Goal: Information Seeking & Learning: Check status

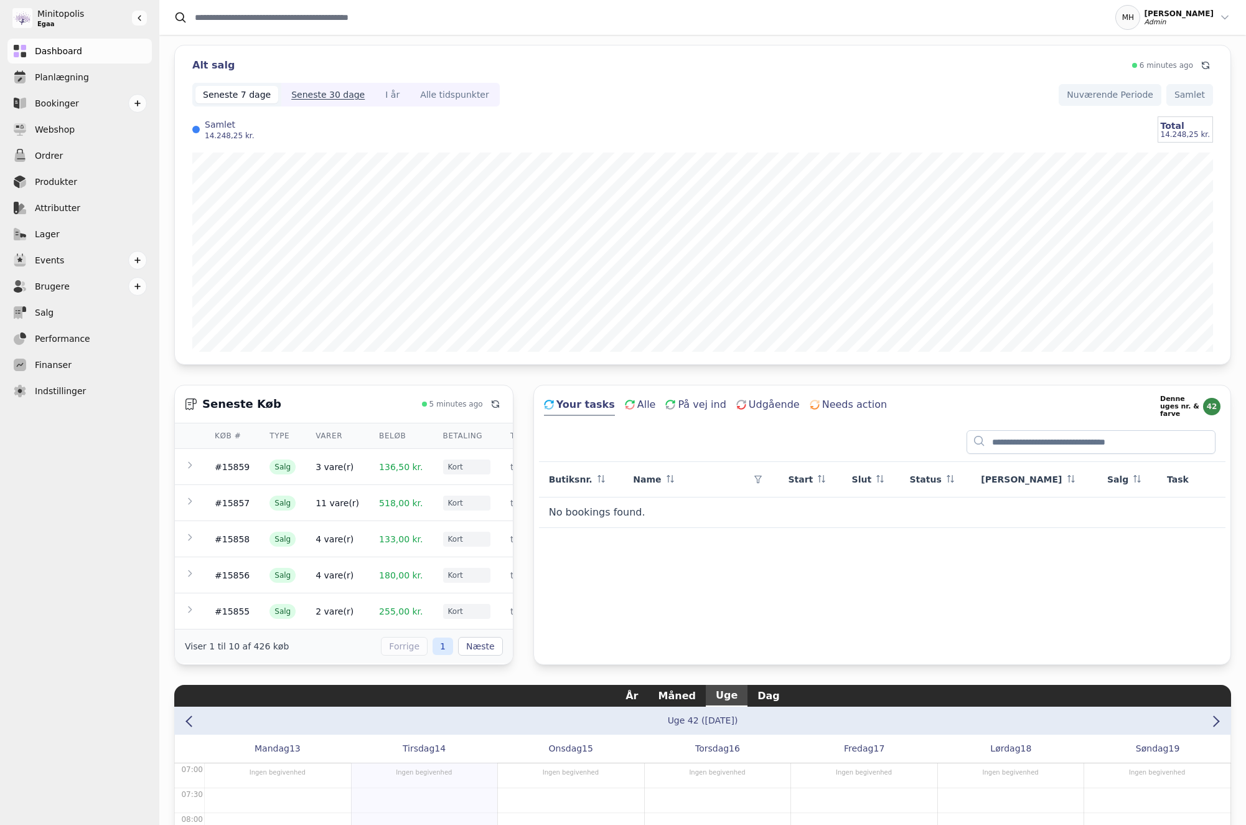
click at [330, 87] on button "Seneste 30 dage" at bounding box center [328, 95] width 94 height 24
click at [259, 91] on div "Seneste 7 dage" at bounding box center [237, 94] width 68 height 12
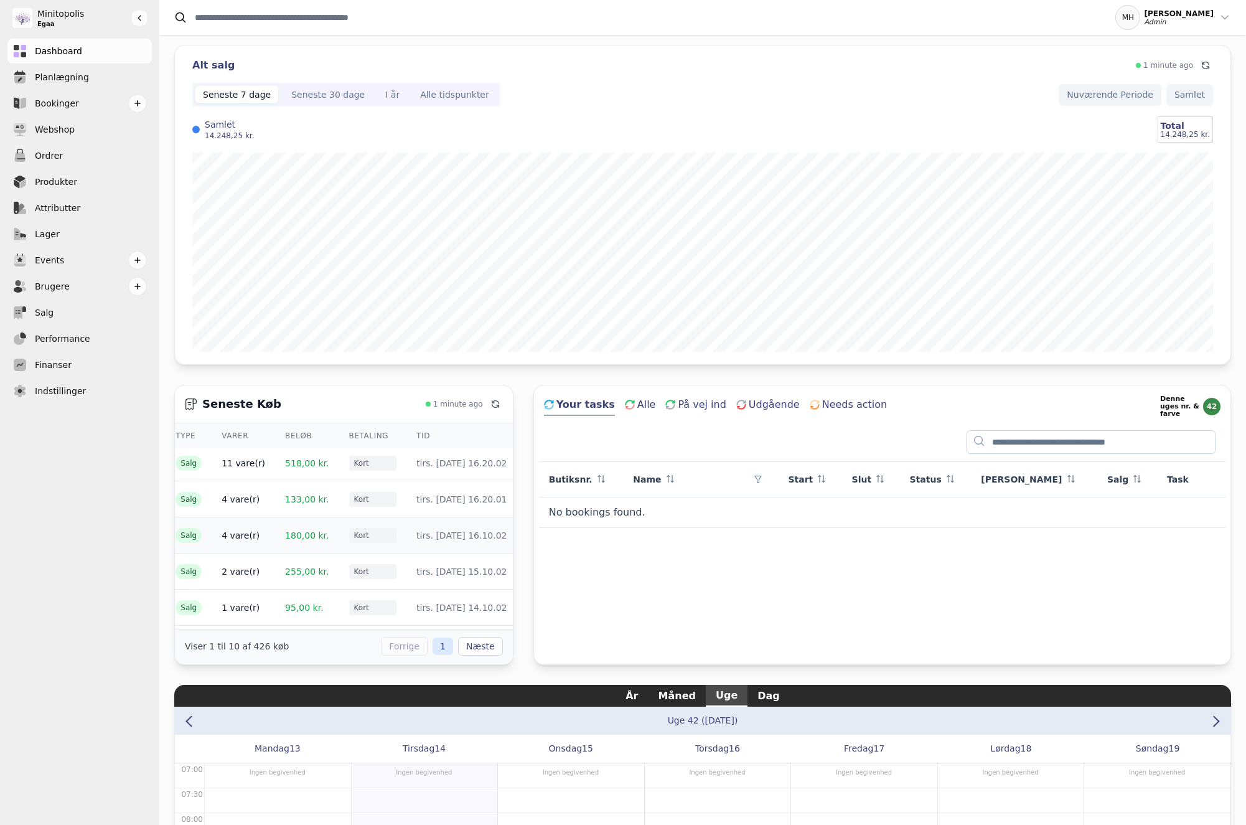
scroll to position [190, 94]
drag, startPoint x: 201, startPoint y: 462, endPoint x: 503, endPoint y: 602, distance: 332.5
click at [503, 602] on tbody "#15859 Salg 3 vare(r) 136,50 kr. Kort tirs. 14. okt. 2025, 16.30.02 #15857 Salg…" at bounding box center [299, 448] width 436 height 361
copy tbody "#15859 Salg 3 vare(r) 136,50 kr. Kort tirs. 14. okt. 2025, 16.30.02 #15857 Salg…"
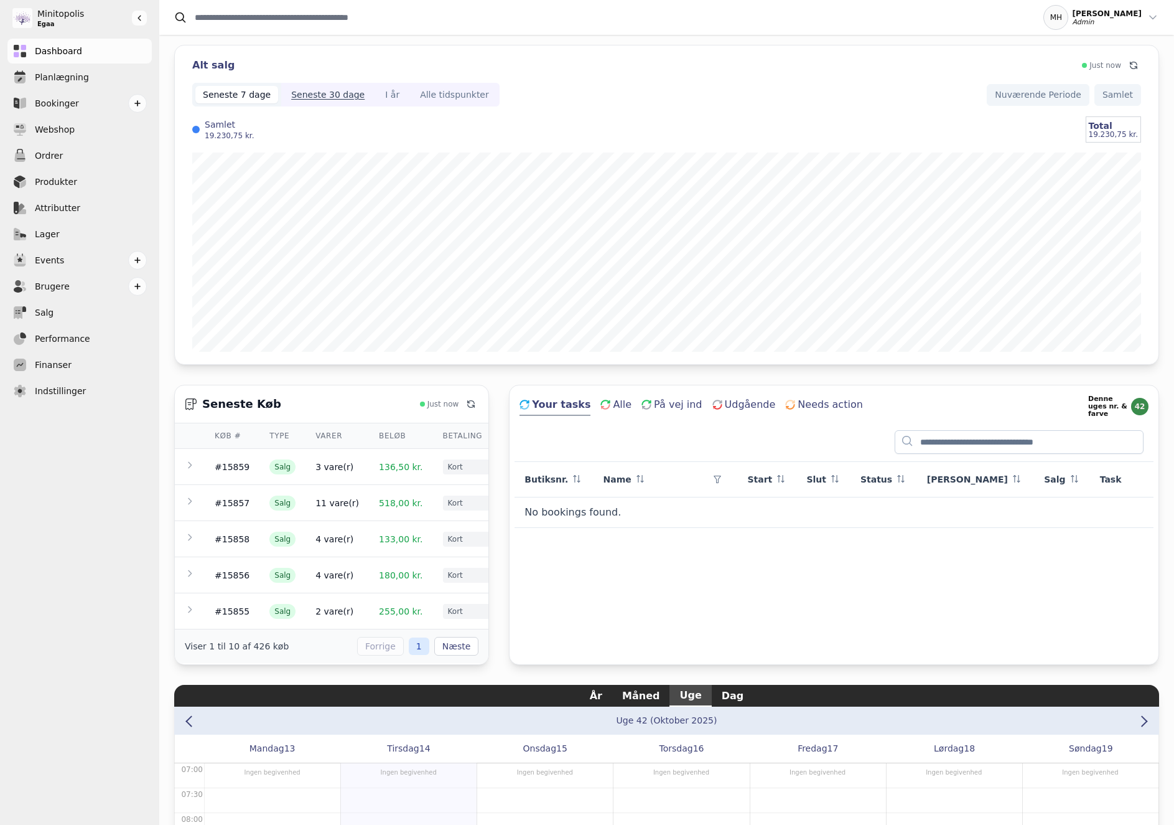
click at [359, 93] on button "Seneste 30 dage" at bounding box center [328, 95] width 94 height 24
click at [258, 93] on div "Seneste 7 dage" at bounding box center [237, 94] width 68 height 12
click at [385, 88] on div "I år" at bounding box center [392, 94] width 14 height 12
click at [458, 92] on div "Alle tidspunkter" at bounding box center [454, 94] width 69 height 12
click at [375, 96] on button "I år" at bounding box center [392, 95] width 35 height 24
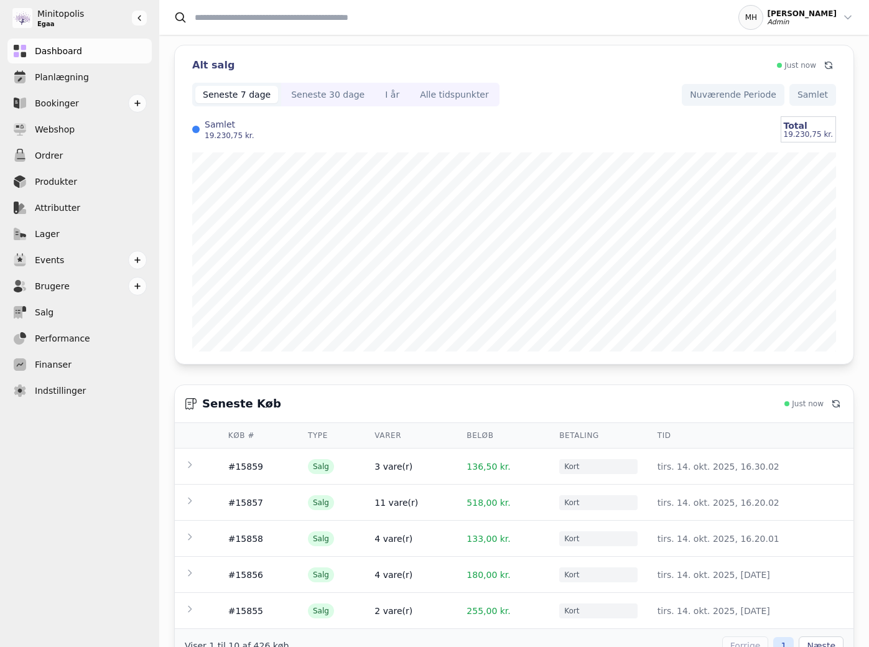
click at [248, 20] on input "Search" at bounding box center [450, 17] width 552 height 21
type input "****"
